Goal: Browse casually

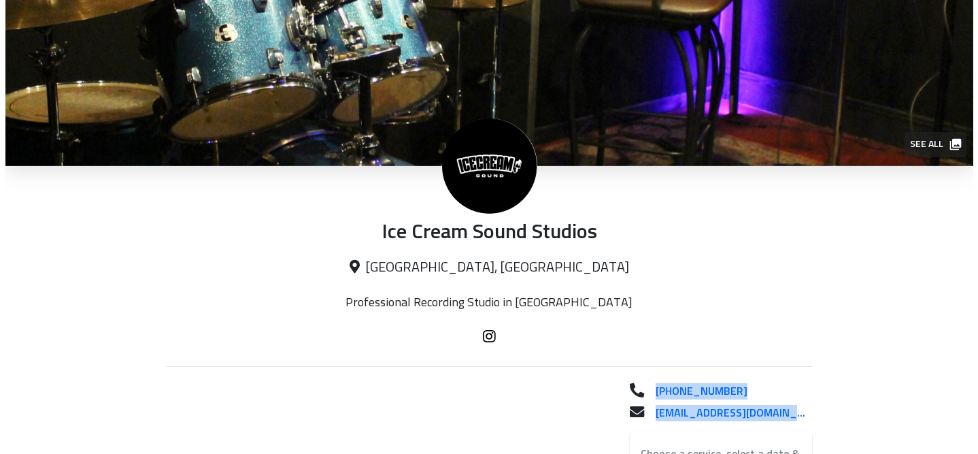
scroll to position [35, 0]
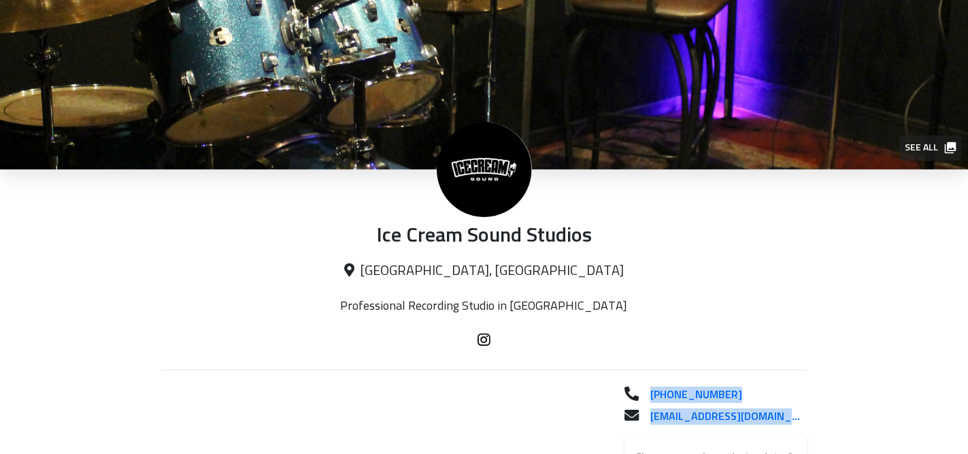
click at [933, 146] on span "See all" at bounding box center [930, 147] width 50 height 17
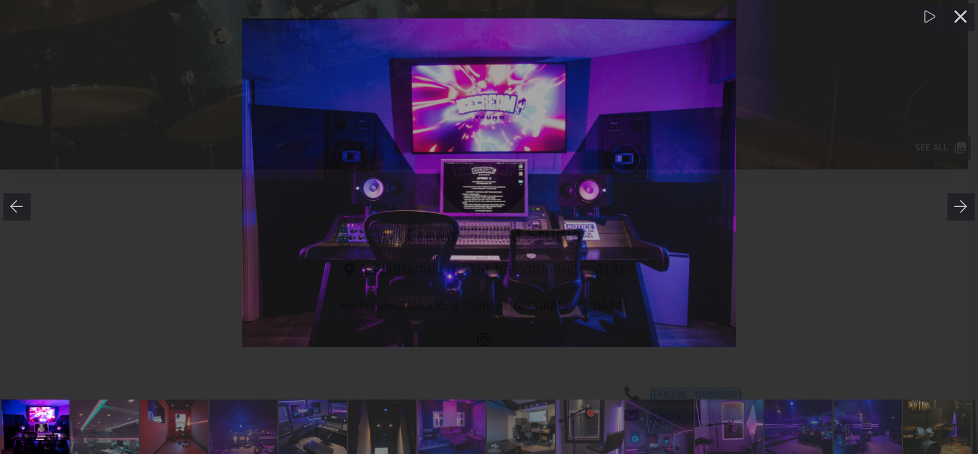
scroll to position [0, 139]
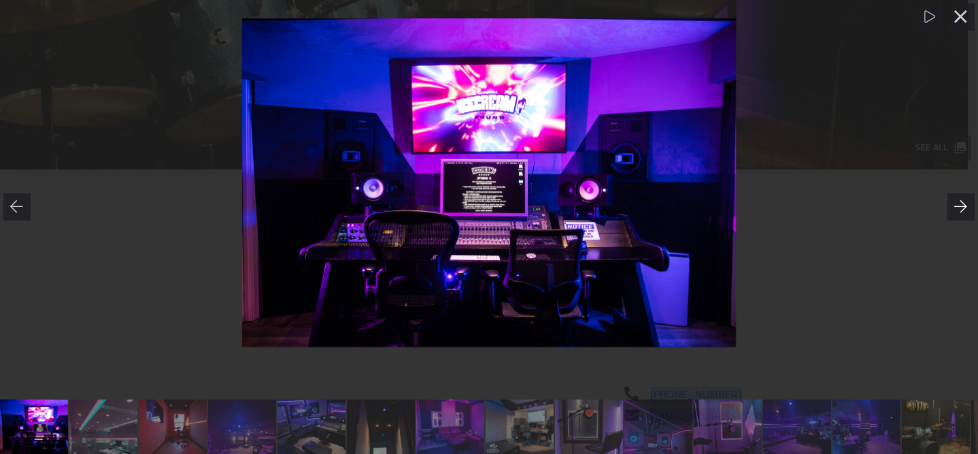
click at [952, 210] on div at bounding box center [960, 206] width 27 height 27
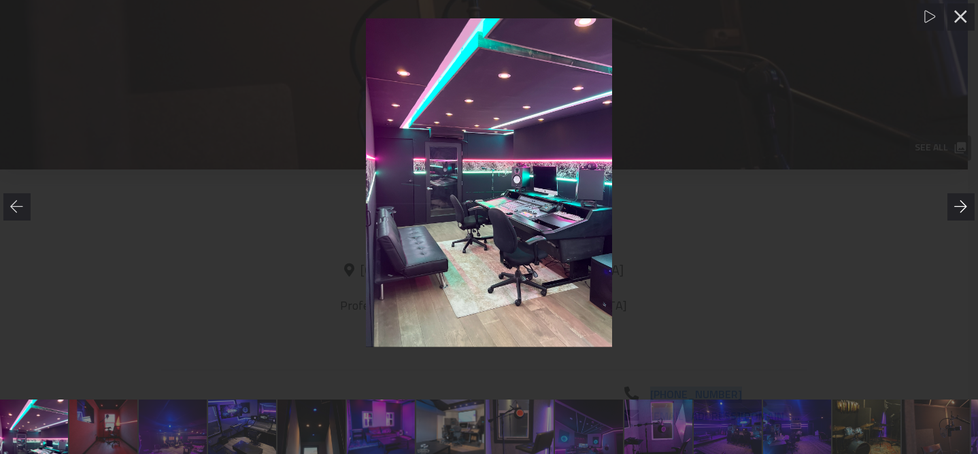
click at [952, 210] on div at bounding box center [960, 206] width 27 height 27
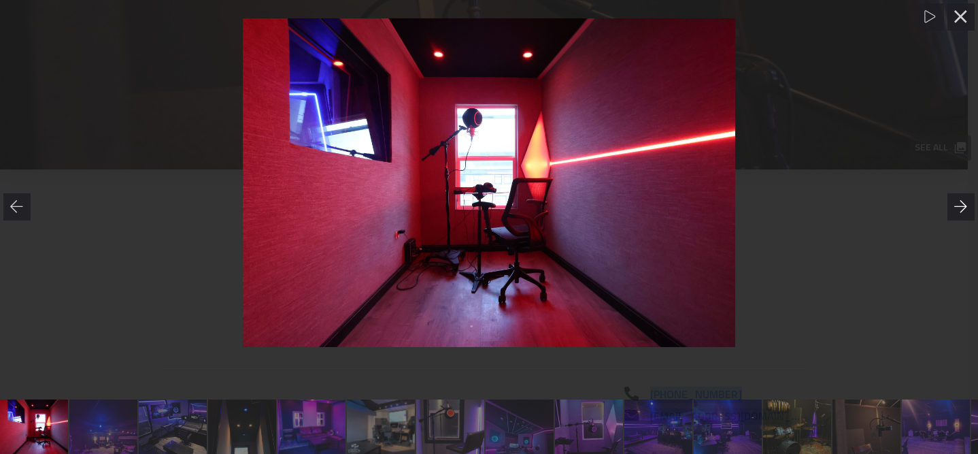
click at [952, 210] on div at bounding box center [960, 206] width 27 height 27
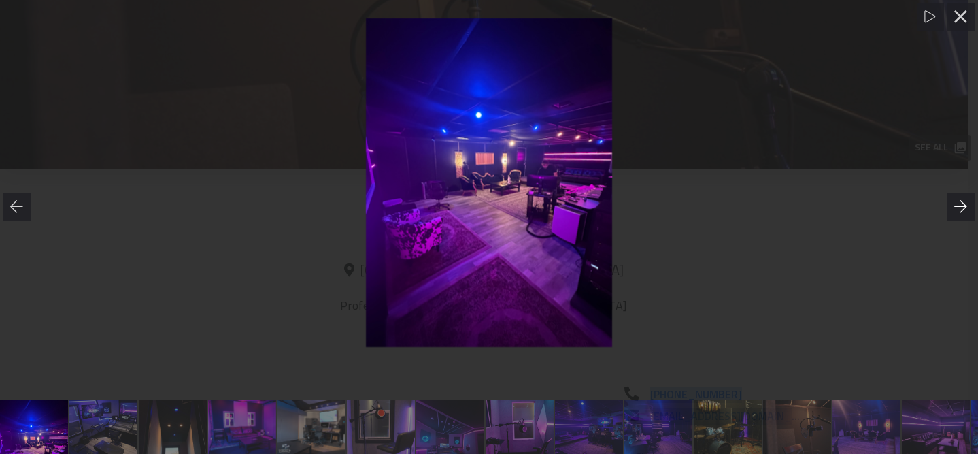
click at [952, 210] on div at bounding box center [960, 206] width 27 height 27
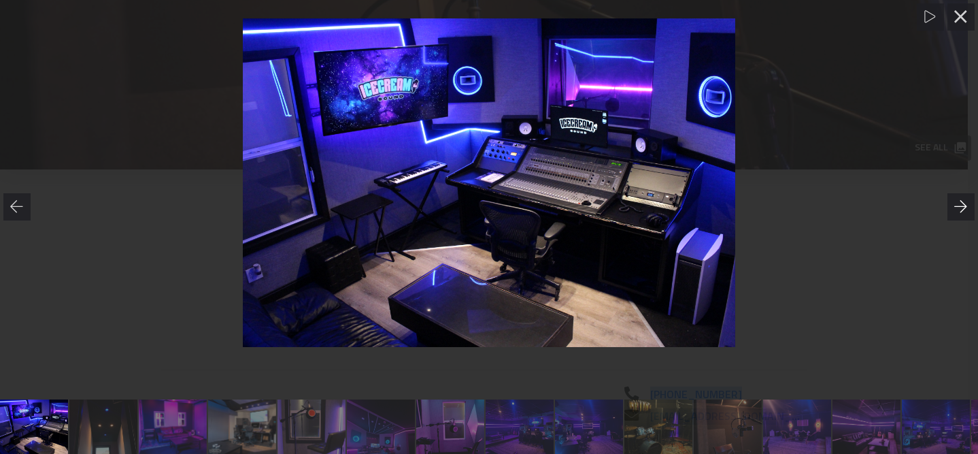
click at [952, 210] on div at bounding box center [960, 206] width 27 height 27
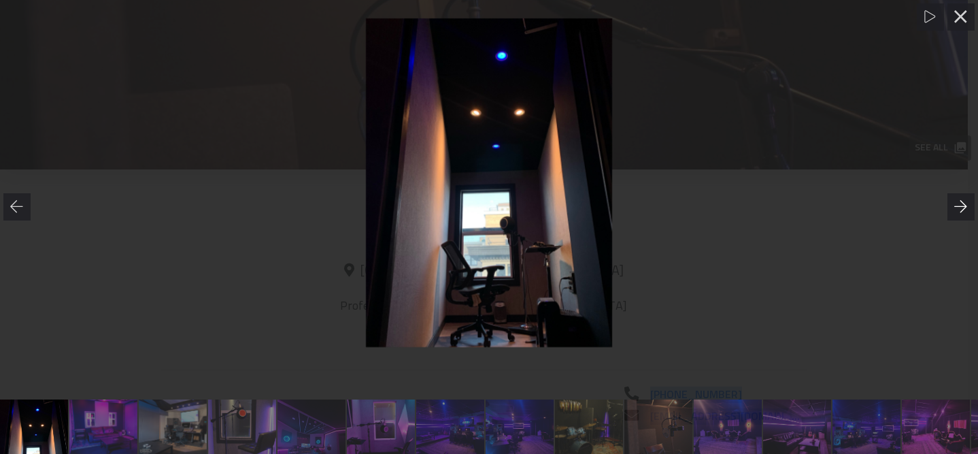
click at [952, 210] on div at bounding box center [960, 206] width 27 height 27
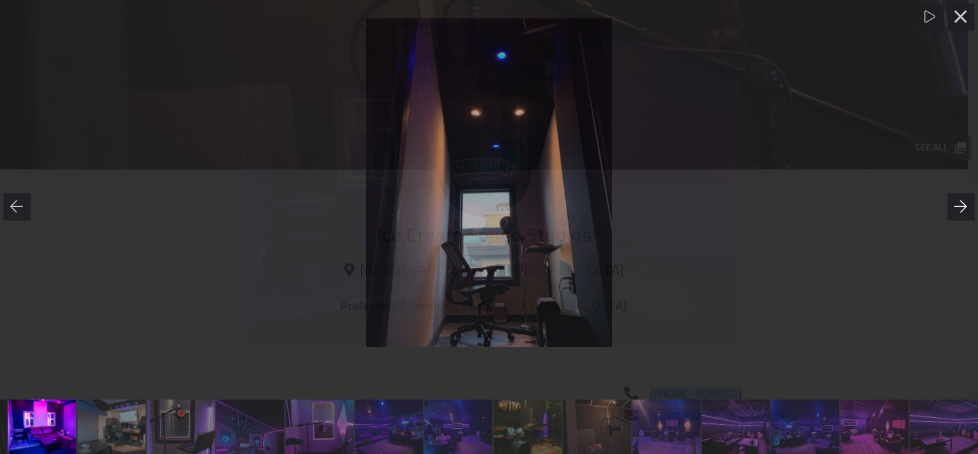
scroll to position [0, 548]
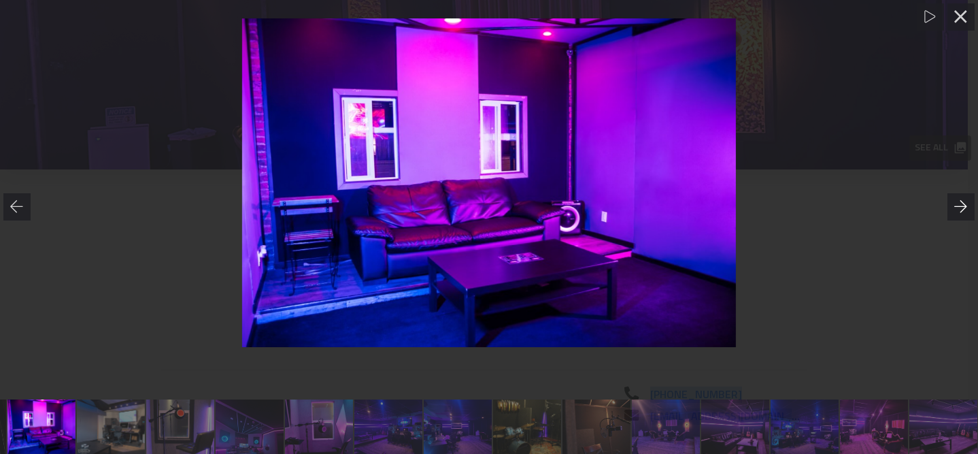
click at [952, 210] on div at bounding box center [960, 206] width 27 height 27
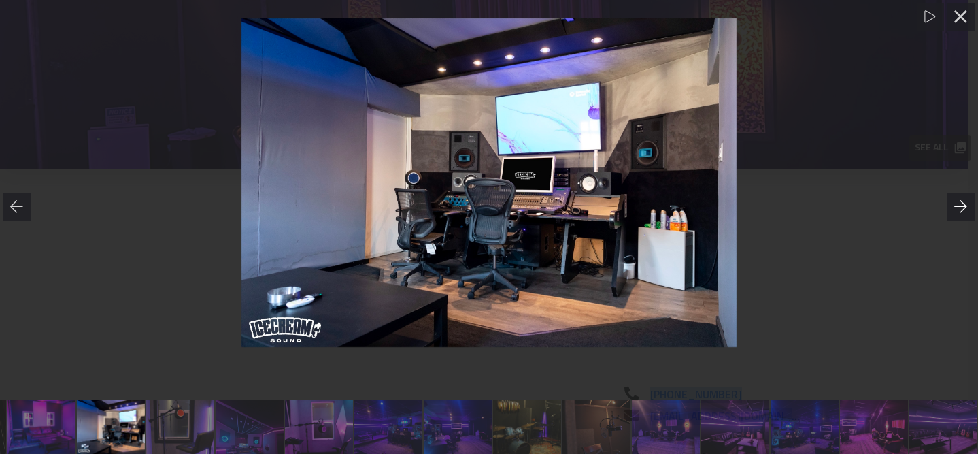
click at [952, 210] on div at bounding box center [960, 206] width 27 height 27
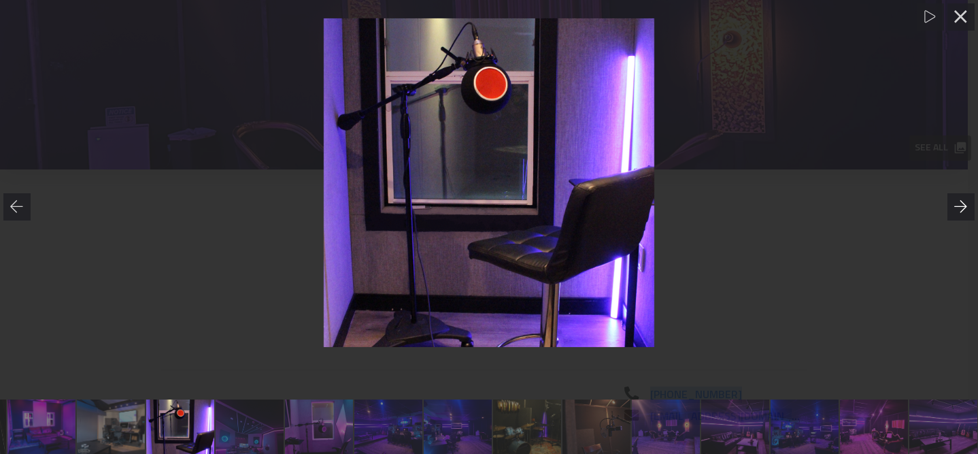
click at [952, 210] on div at bounding box center [960, 206] width 27 height 27
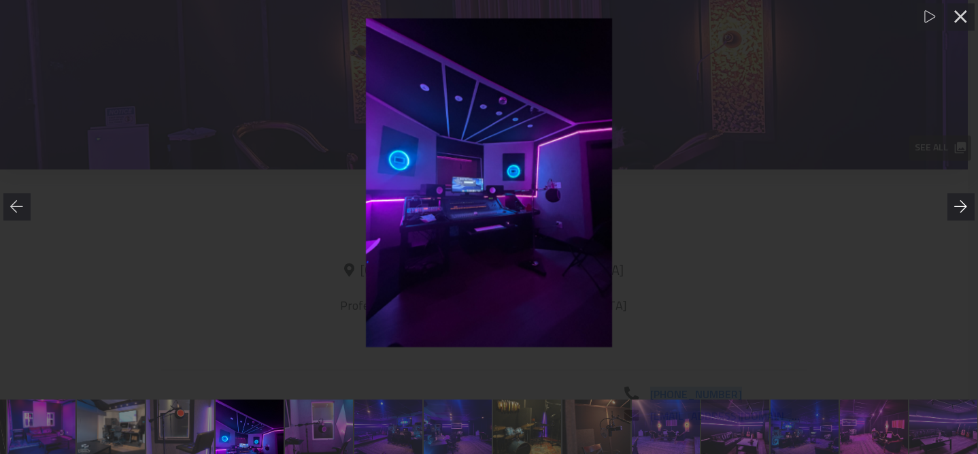
click at [952, 210] on div at bounding box center [960, 206] width 27 height 27
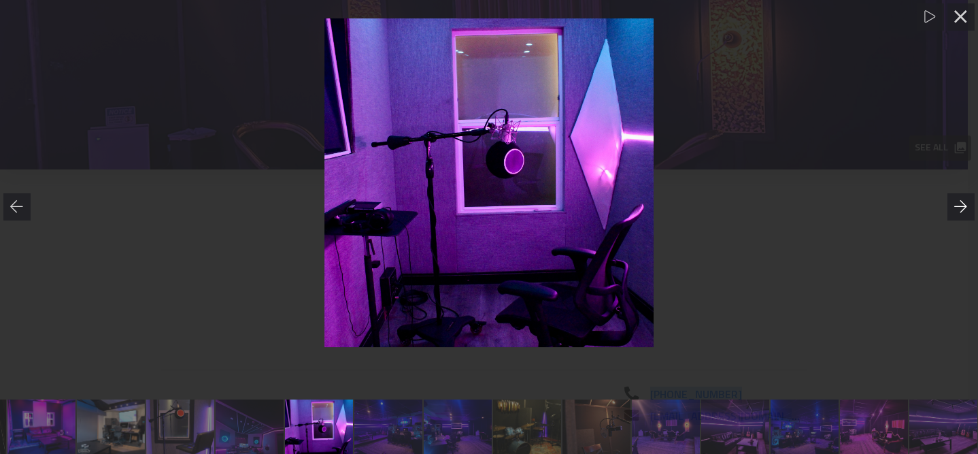
click at [952, 210] on div at bounding box center [960, 206] width 27 height 27
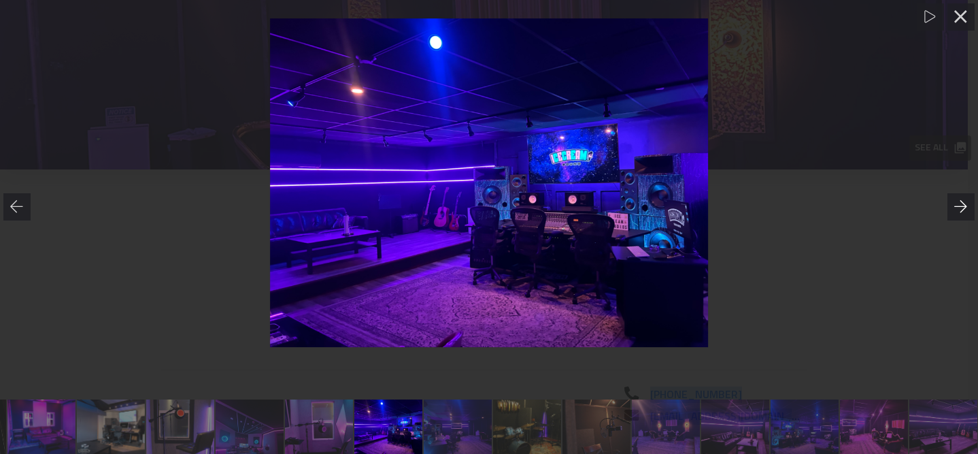
click at [952, 210] on div at bounding box center [960, 206] width 27 height 27
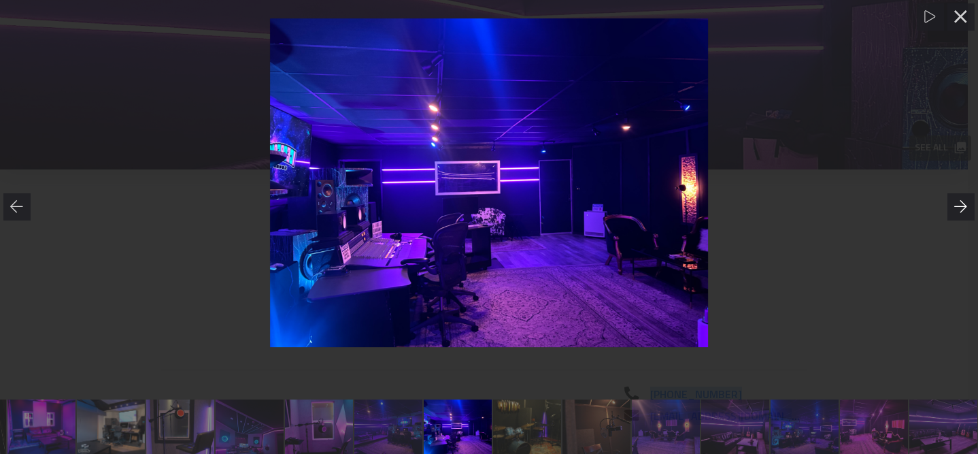
click at [952, 210] on div at bounding box center [960, 206] width 27 height 27
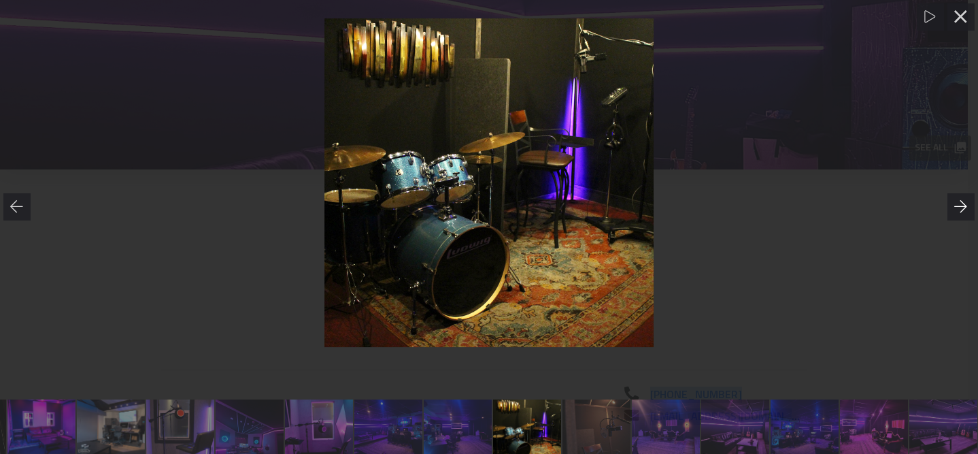
click at [952, 210] on div at bounding box center [960, 206] width 27 height 27
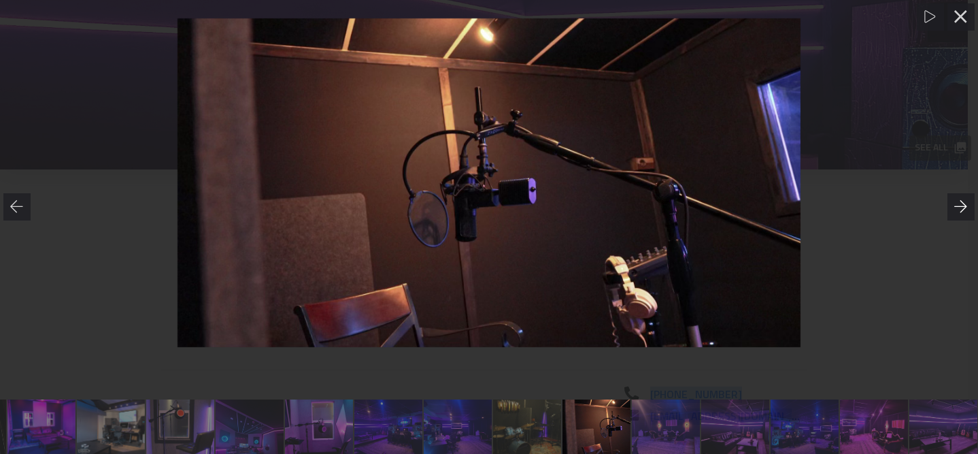
click at [952, 210] on div at bounding box center [960, 206] width 27 height 27
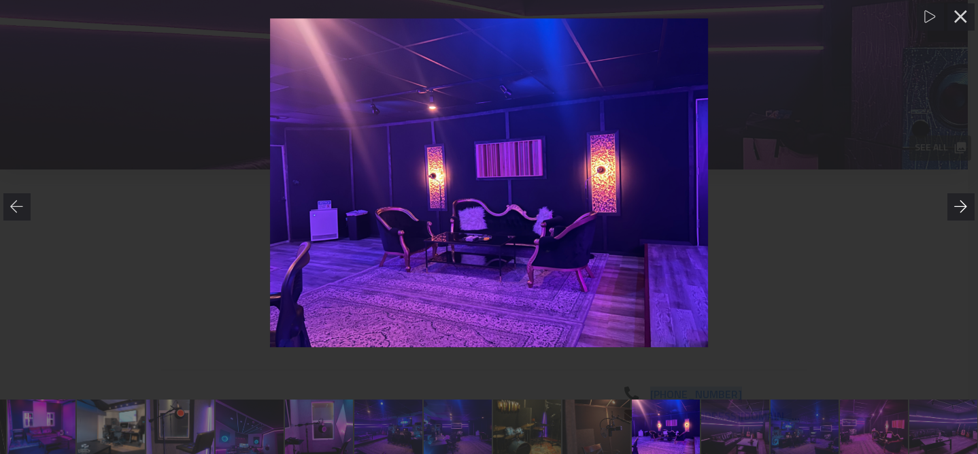
click at [952, 210] on div at bounding box center [960, 206] width 27 height 27
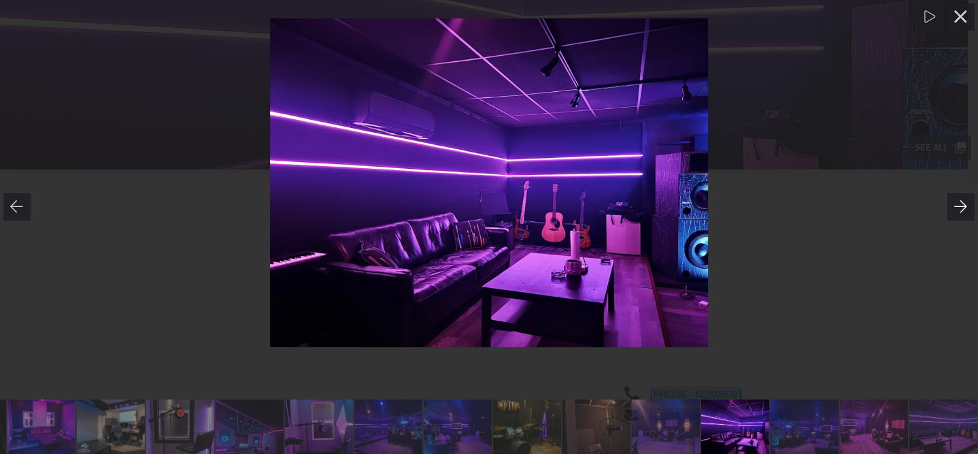
click at [952, 210] on div at bounding box center [960, 206] width 27 height 27
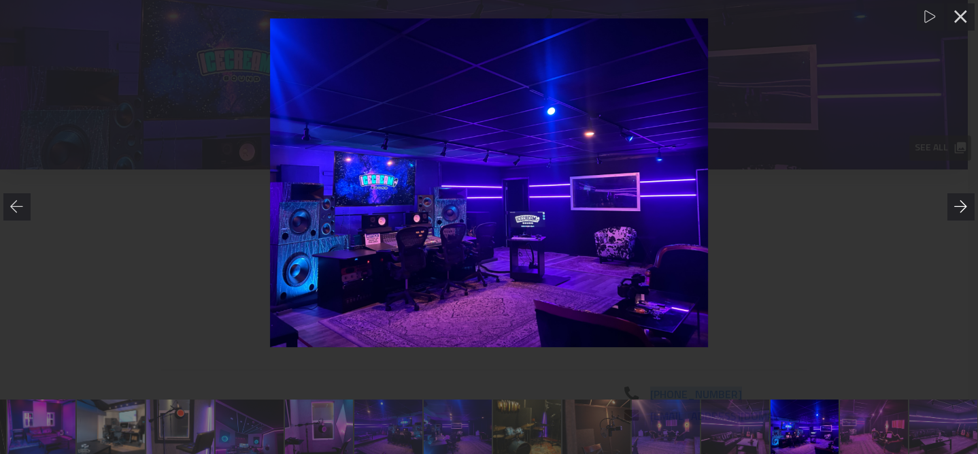
click at [952, 210] on div at bounding box center [960, 206] width 27 height 27
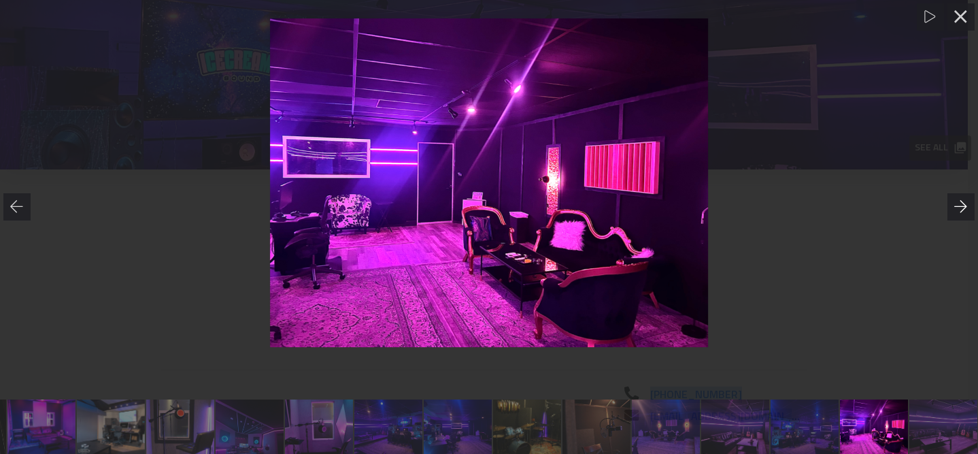
click at [952, 210] on div at bounding box center [960, 206] width 27 height 27
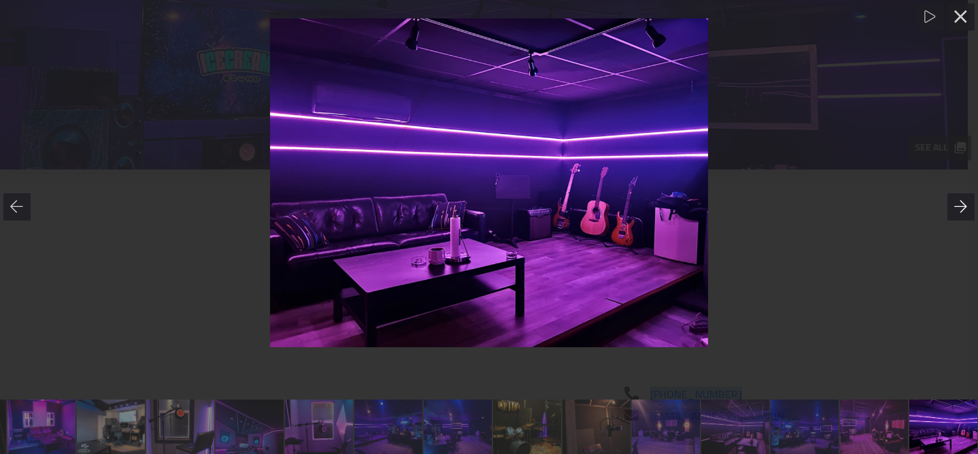
click at [962, 205] on icon at bounding box center [961, 207] width 14 height 14
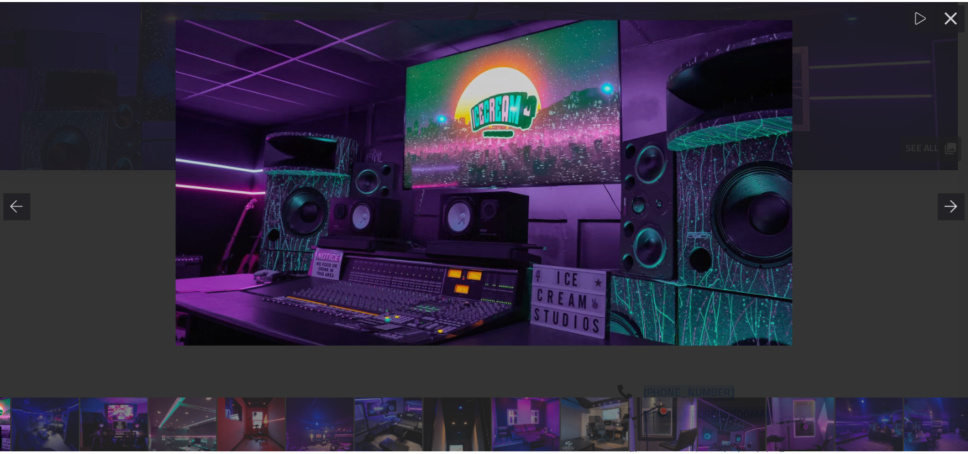
scroll to position [0, 1]
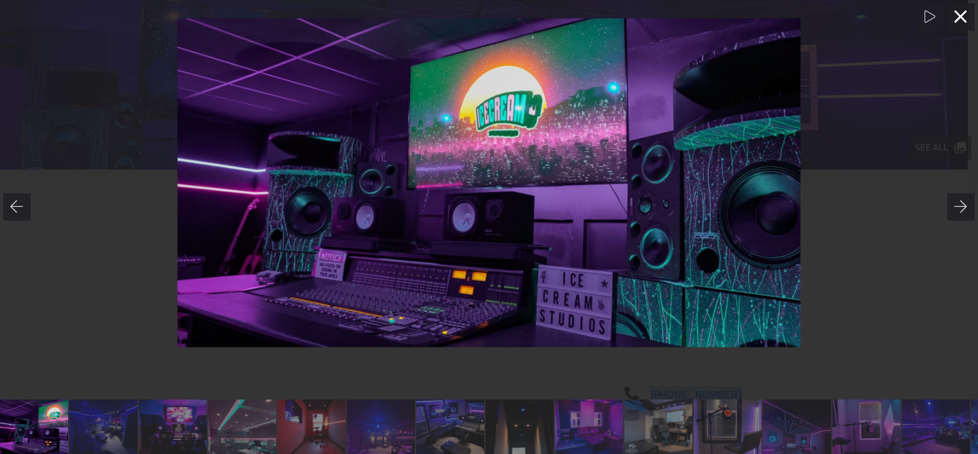
click at [962, 18] on icon at bounding box center [960, 16] width 12 height 12
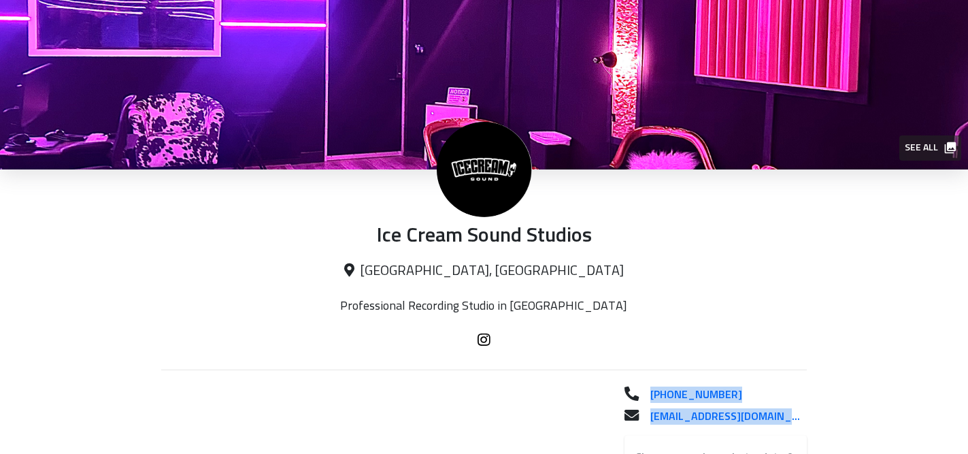
click at [166, 270] on p "[GEOGRAPHIC_DATA], [GEOGRAPHIC_DATA]" at bounding box center [483, 271] width 645 height 17
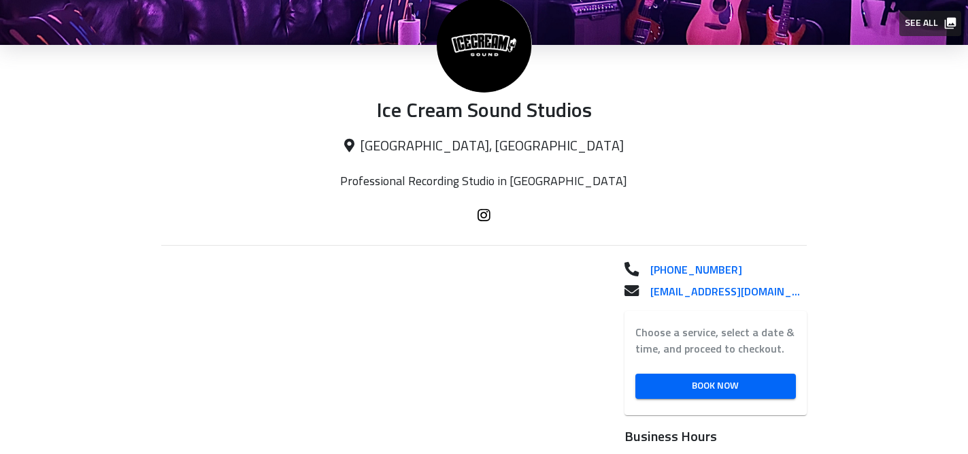
scroll to position [0, 0]
